Goal: Entertainment & Leisure: Browse casually

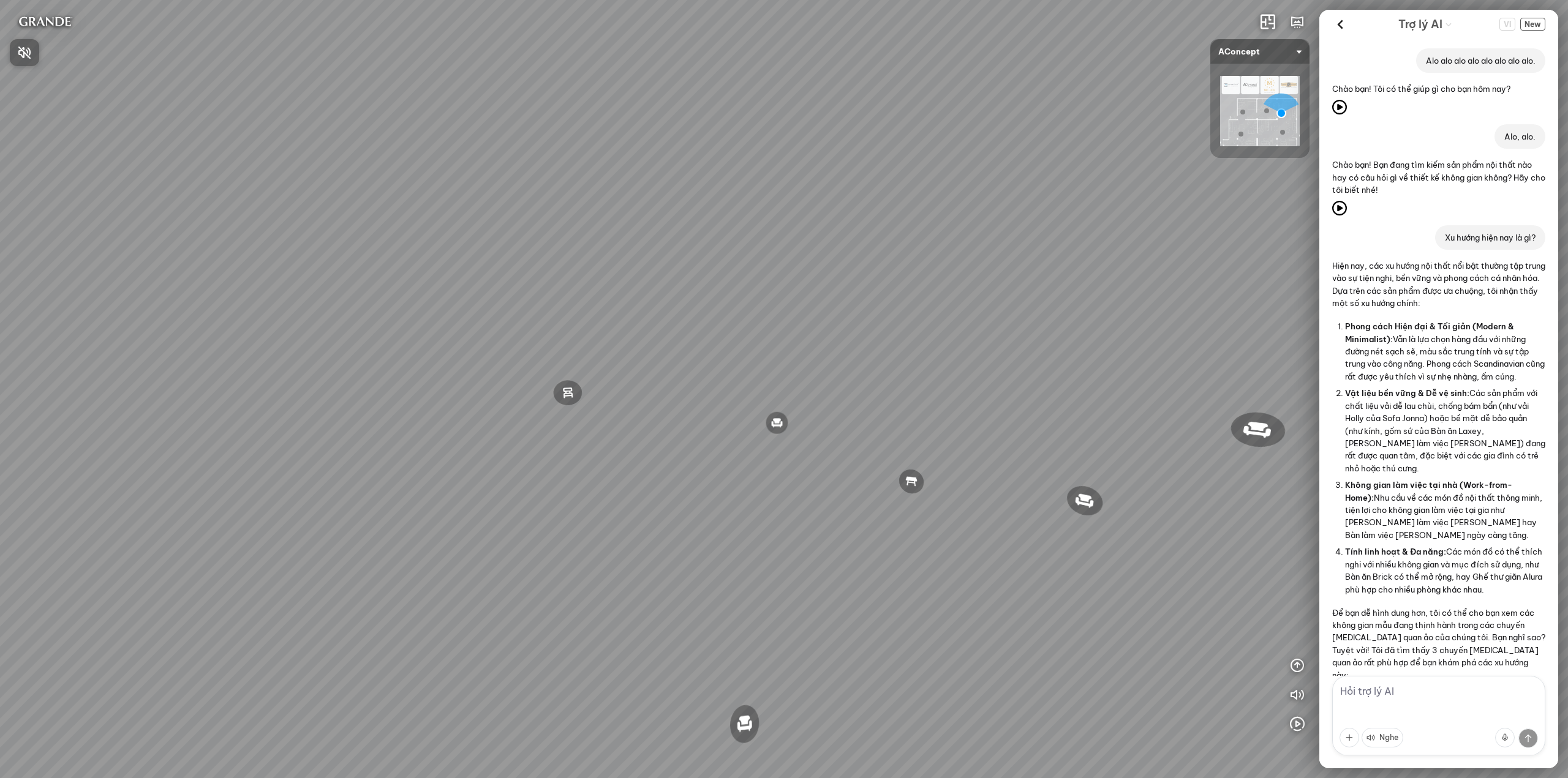
scroll to position [634, 0]
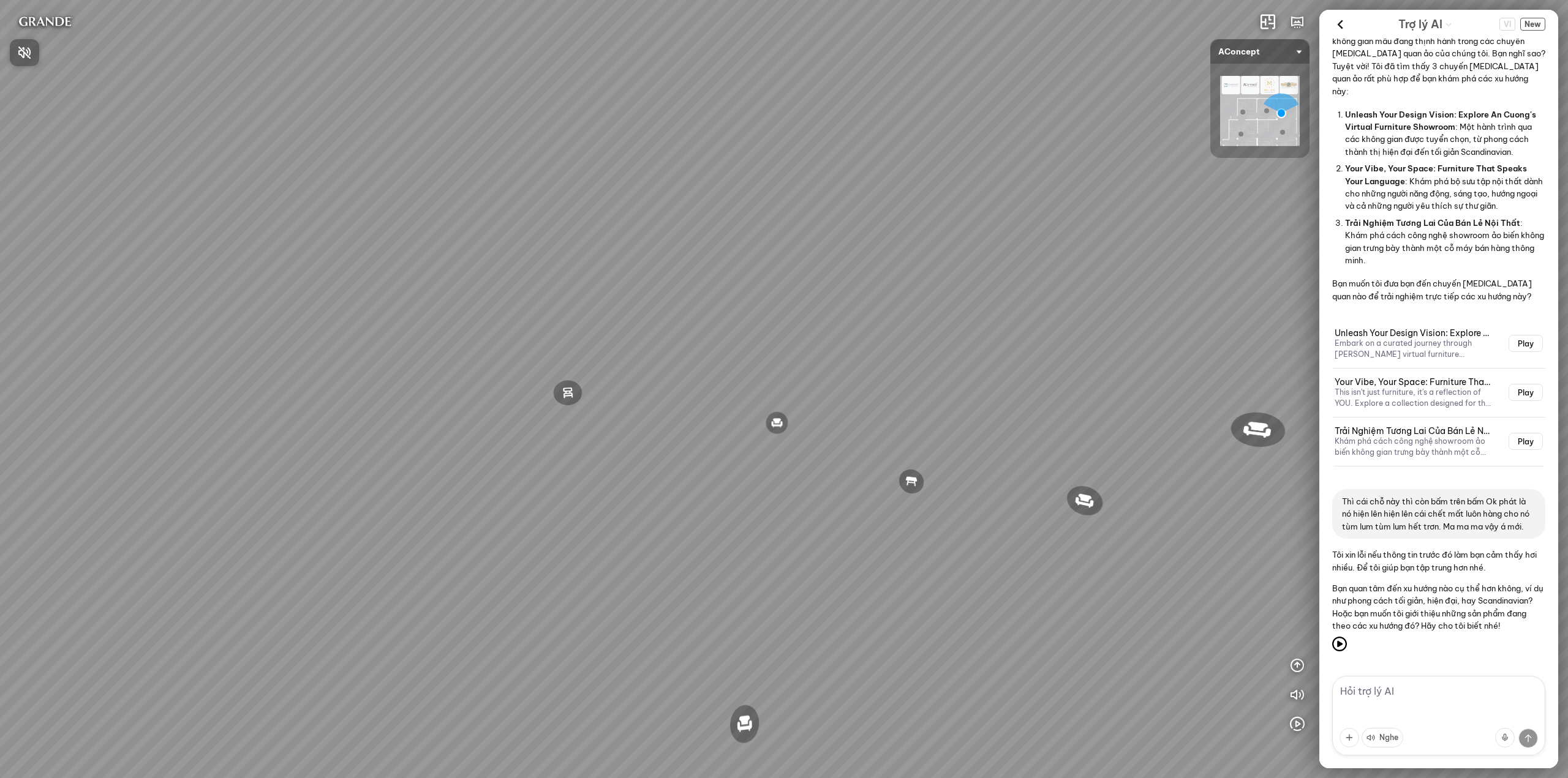
click at [1339, 21] on div at bounding box center [784, 389] width 1568 height 778
click at [1339, 21] on icon at bounding box center [1339, 24] width 18 height 18
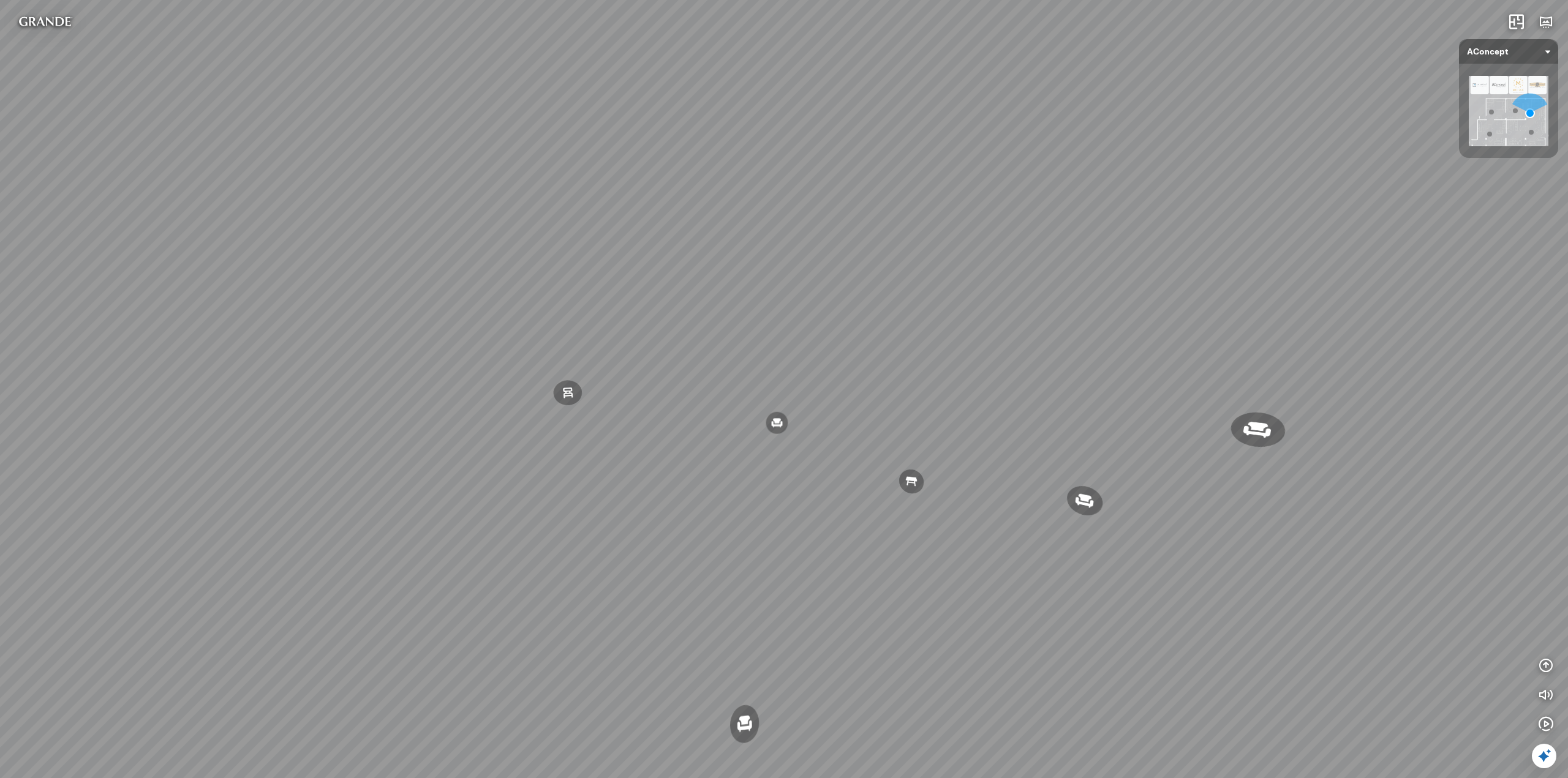
scroll to position [12688, 0]
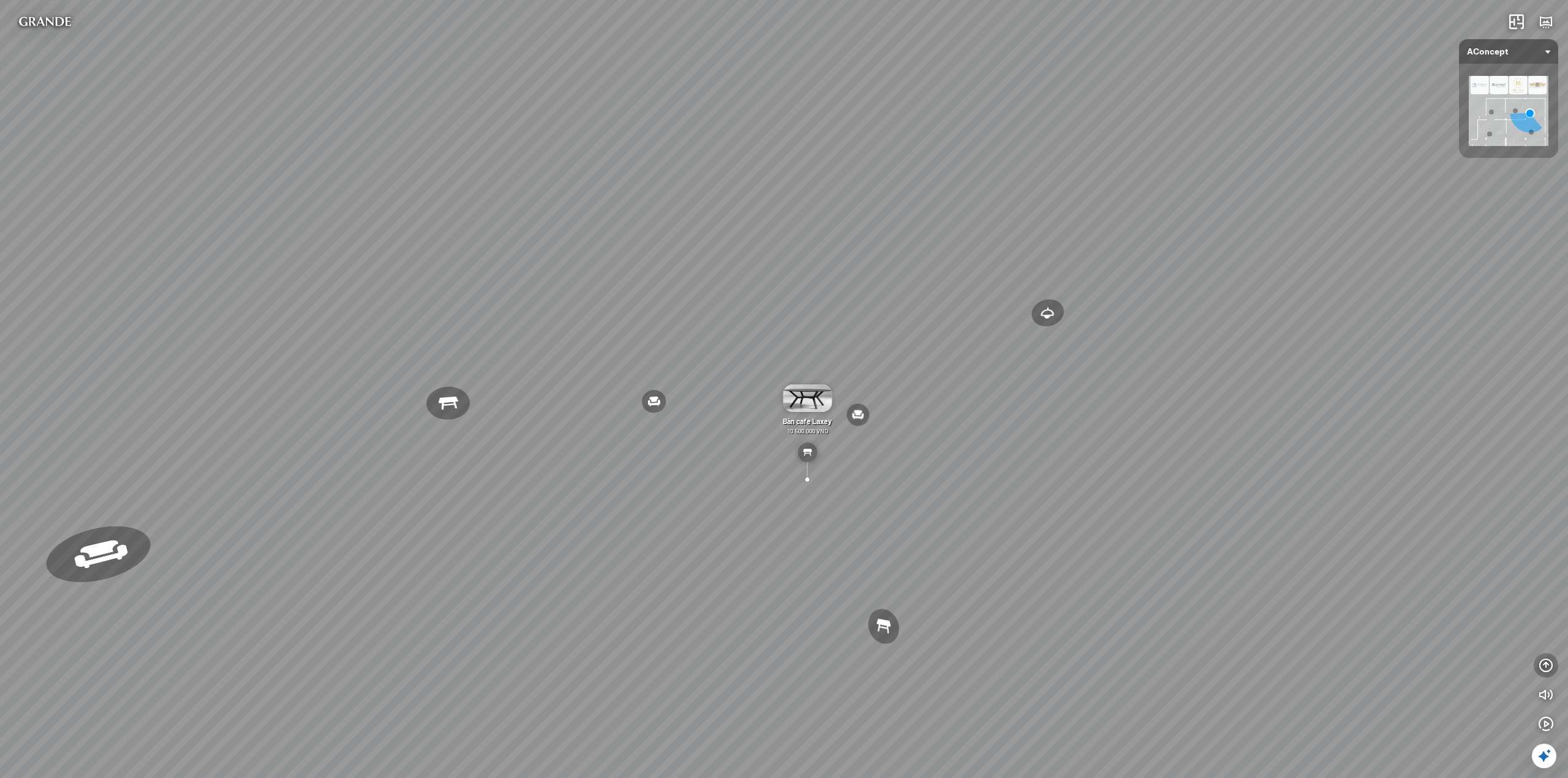
click at [1545, 667] on icon "button" at bounding box center [1546, 666] width 15 height 15
click at [1545, 608] on icon "button" at bounding box center [1546, 606] width 15 height 15
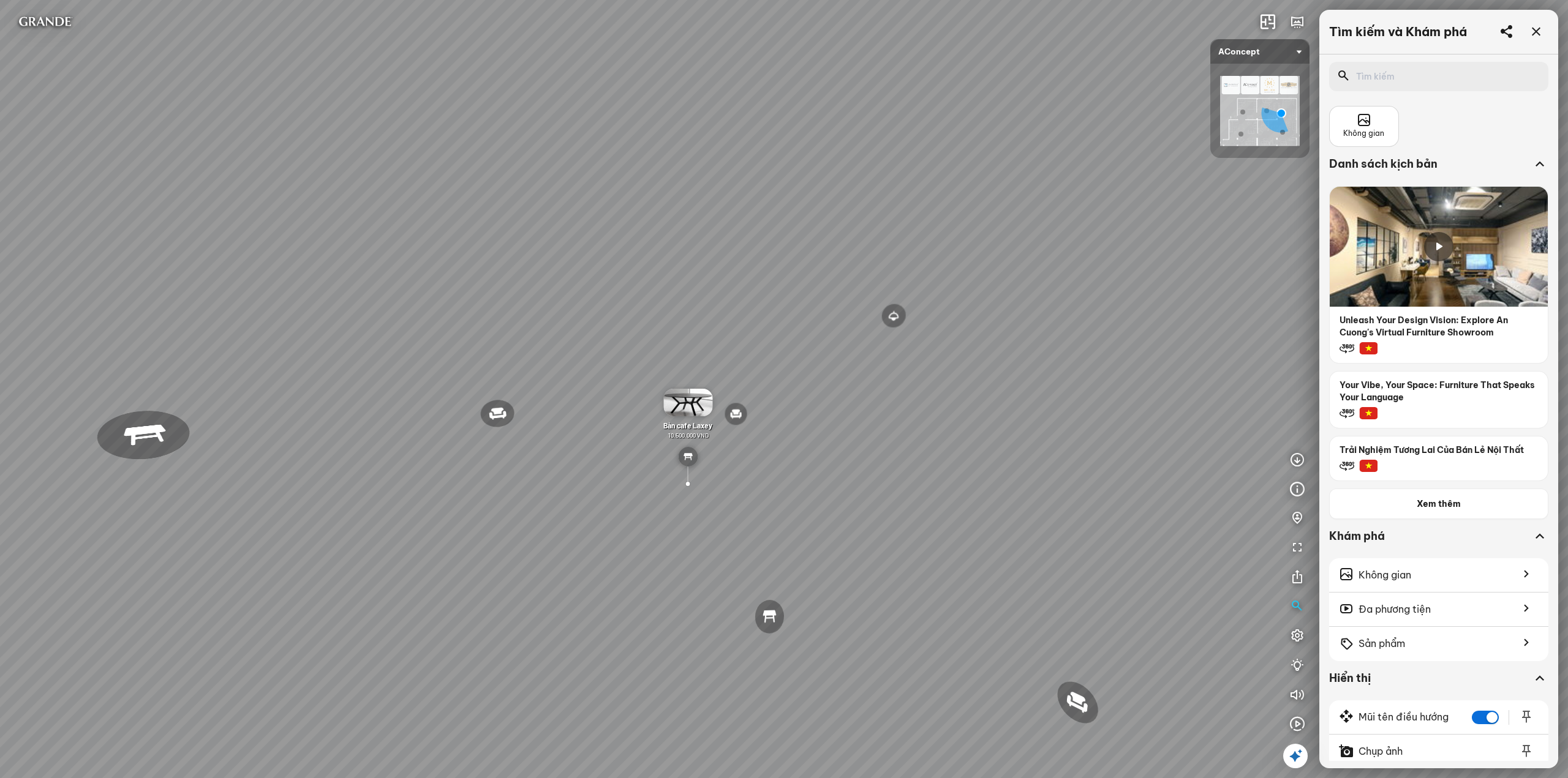
scroll to position [162, 0]
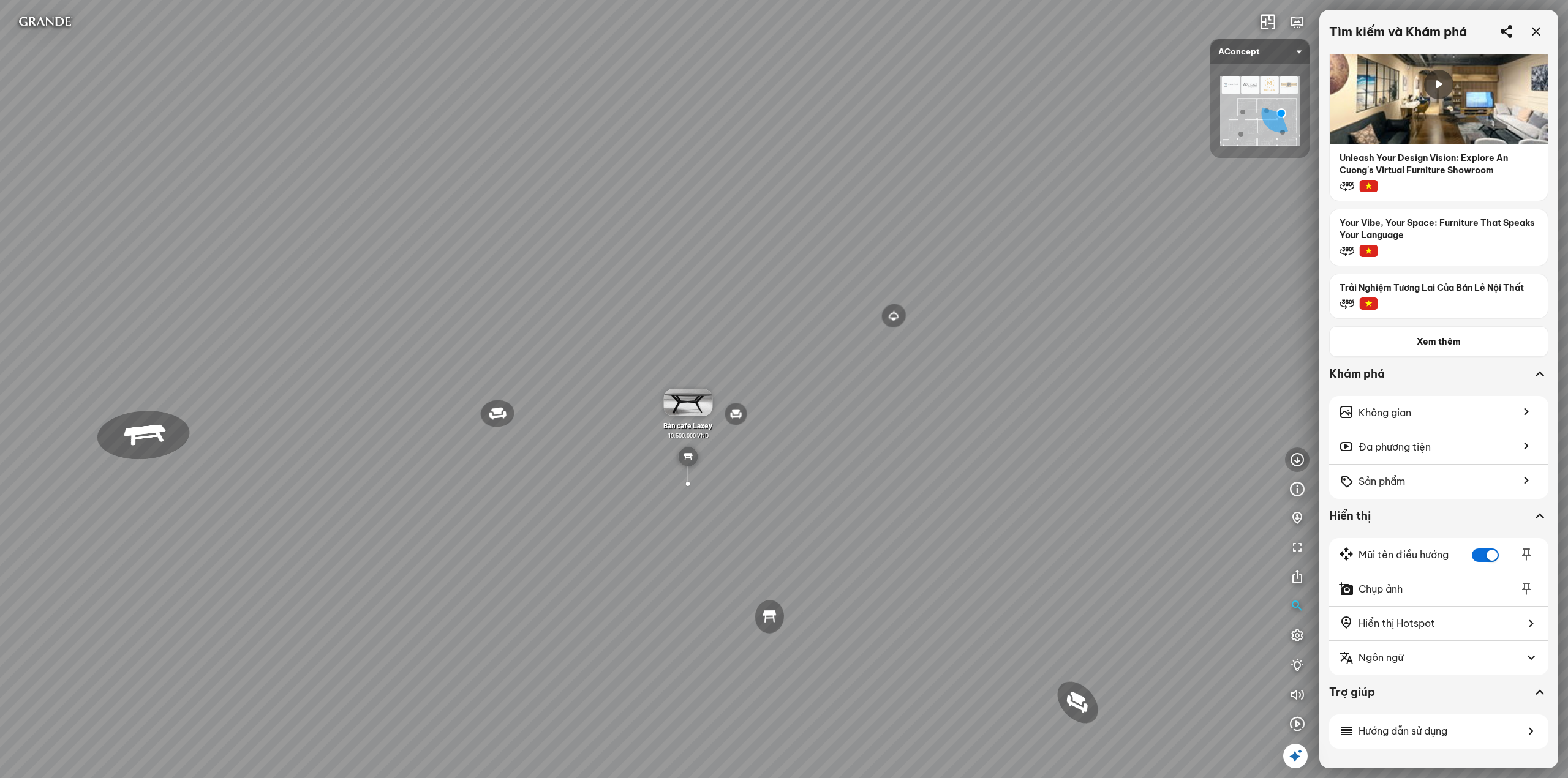
click at [1292, 459] on icon "button" at bounding box center [1297, 459] width 15 height 15
click at [1294, 669] on icon "button" at bounding box center [1297, 666] width 15 height 15
click at [1295, 458] on icon "button" at bounding box center [1297, 459] width 15 height 15
click at [1293, 659] on icon "button" at bounding box center [1297, 666] width 15 height 15
click at [1295, 459] on icon "button" at bounding box center [1297, 459] width 15 height 15
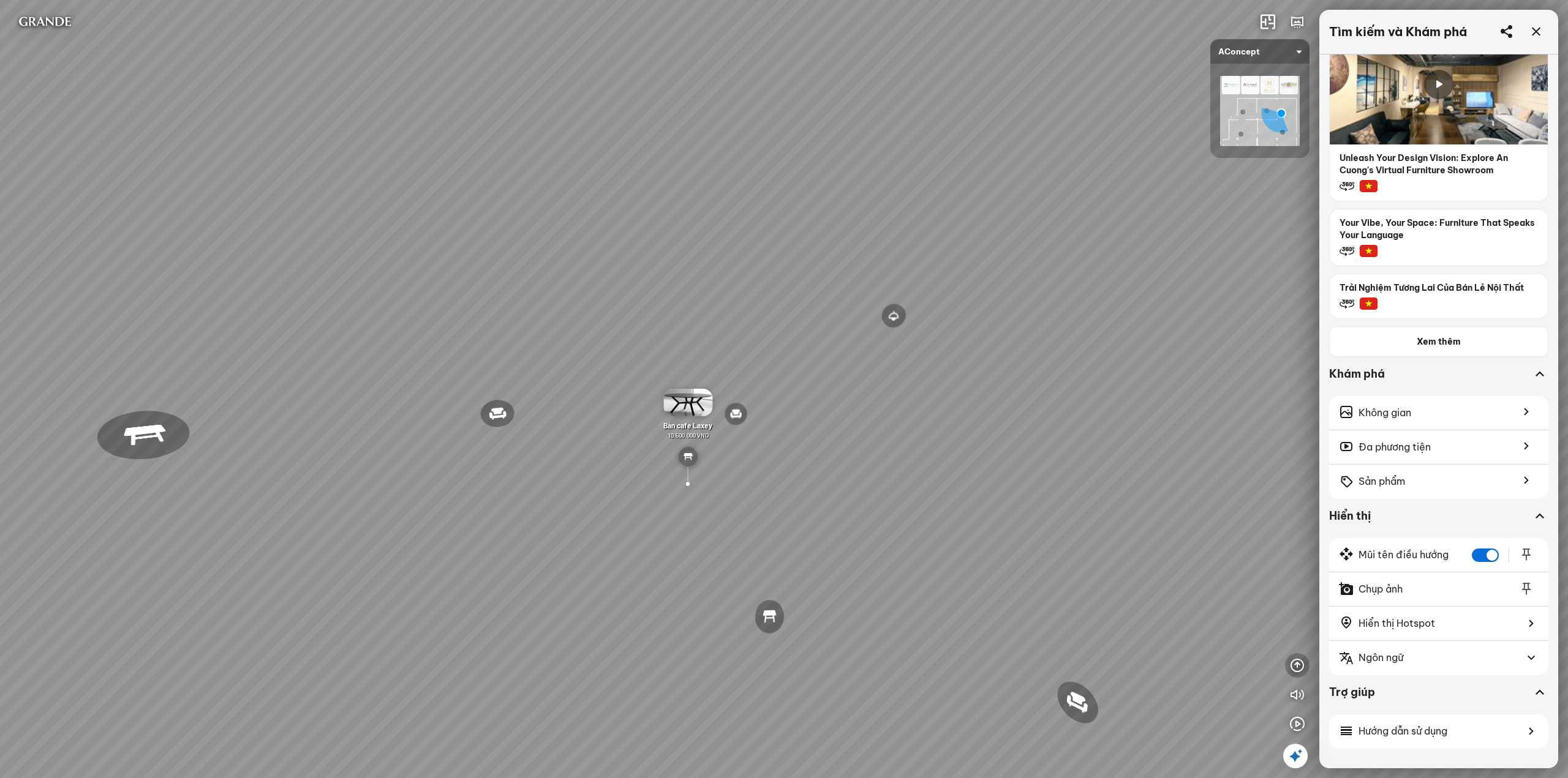
click at [1290, 667] on icon "button" at bounding box center [1297, 666] width 15 height 15
